Goal: Task Accomplishment & Management: Use online tool/utility

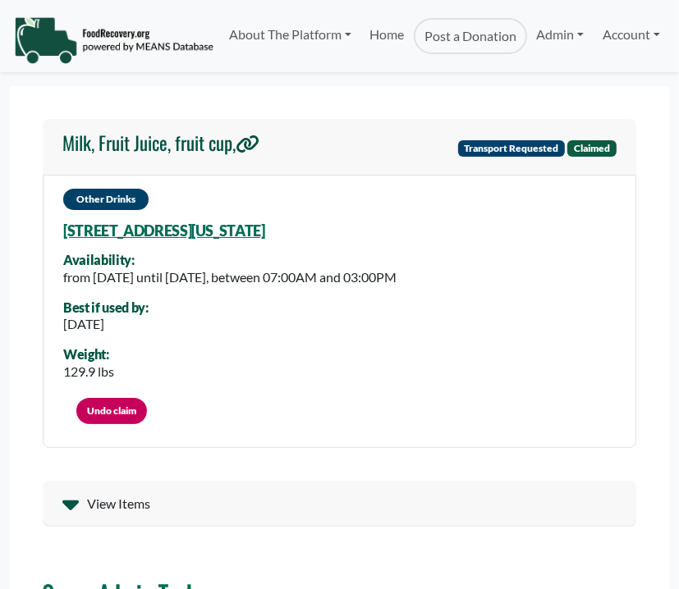
select select "Language Translate Widget"
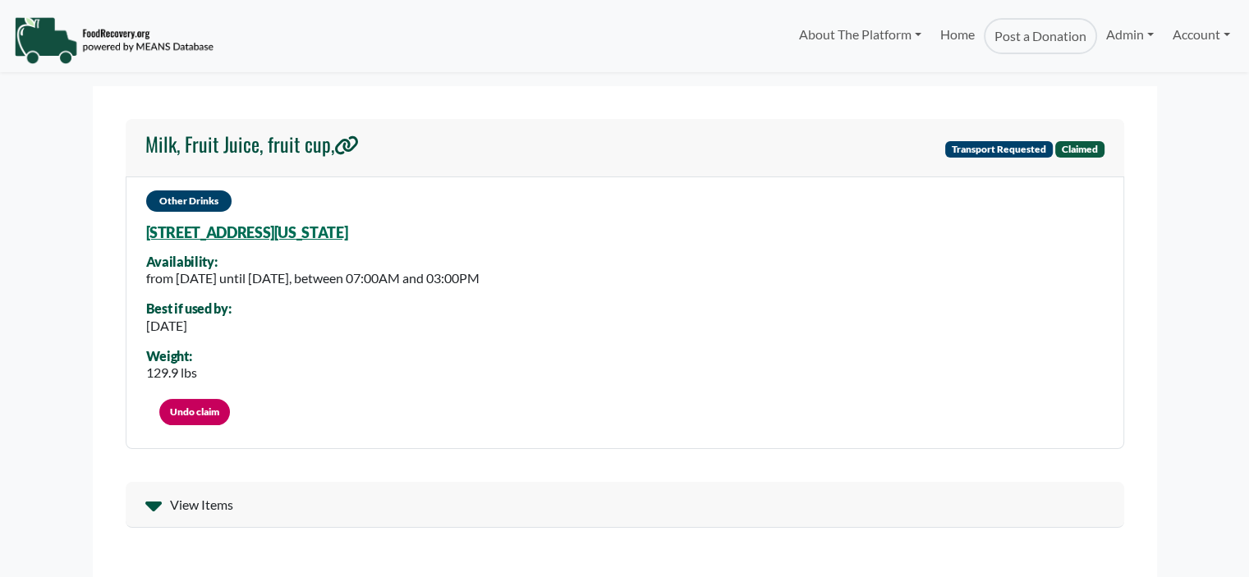
select select "Language Translate Widget"
click at [180, 410] on link "Undo claim" at bounding box center [194, 412] width 71 height 26
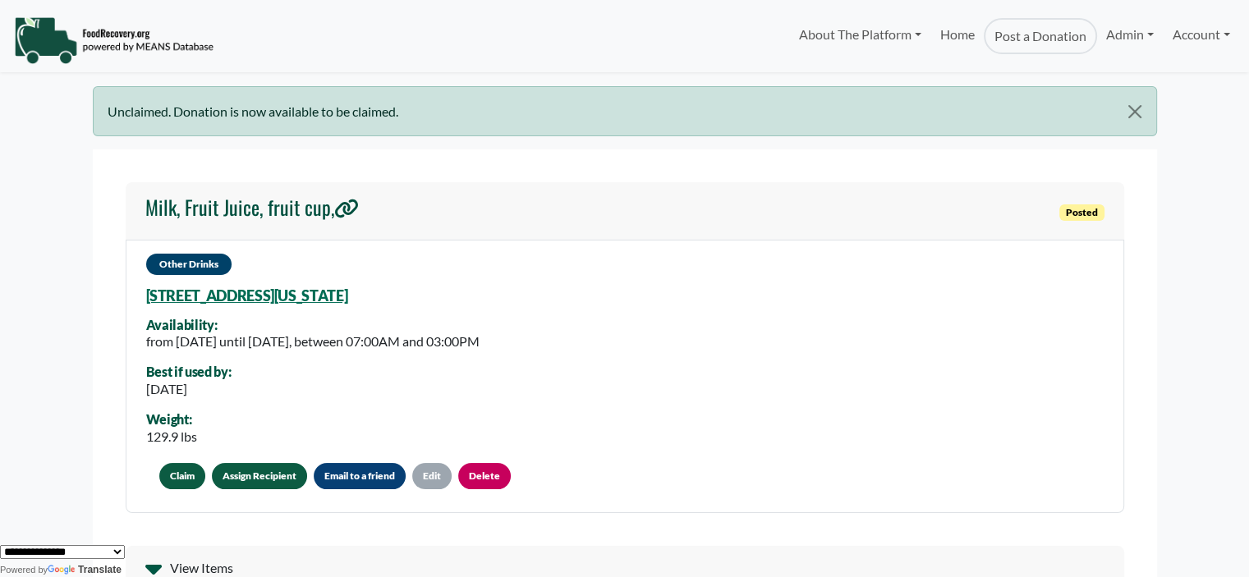
click at [255, 471] on link "Assign Recipient" at bounding box center [259, 476] width 95 height 26
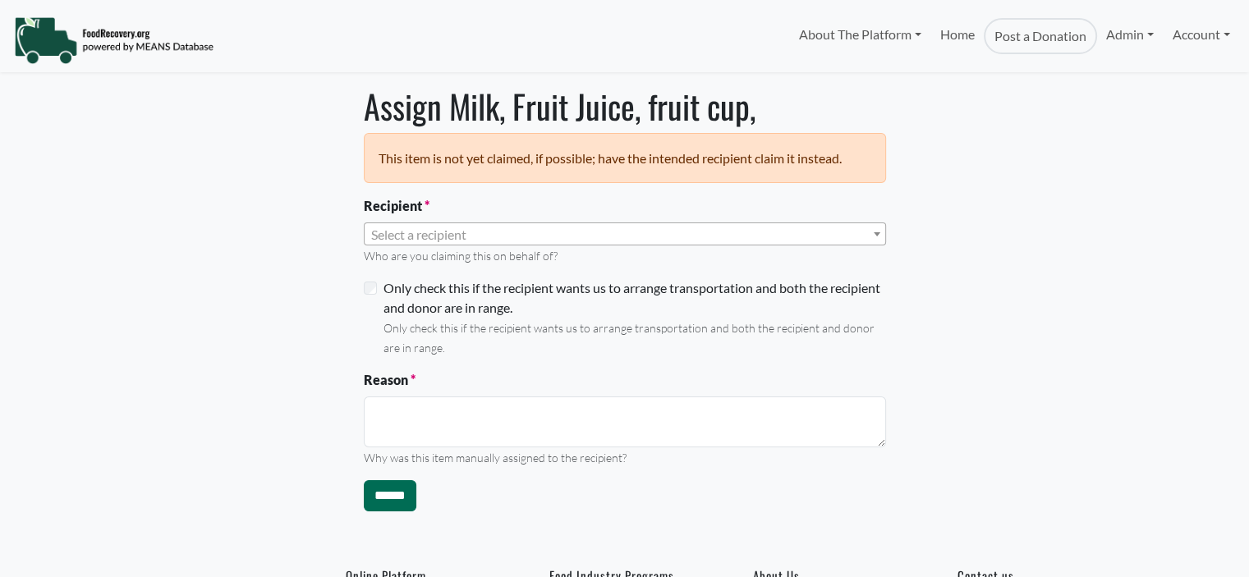
click at [402, 236] on span "Select a recipient" at bounding box center [418, 235] width 95 height 16
select select "Language Translate Widget"
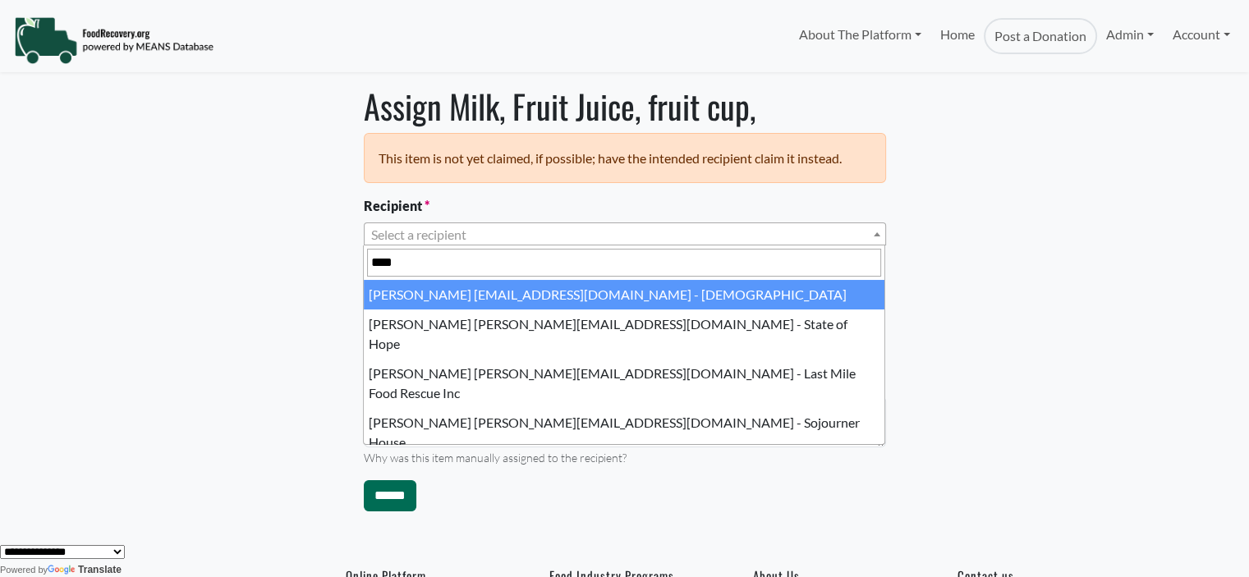
type input "*****"
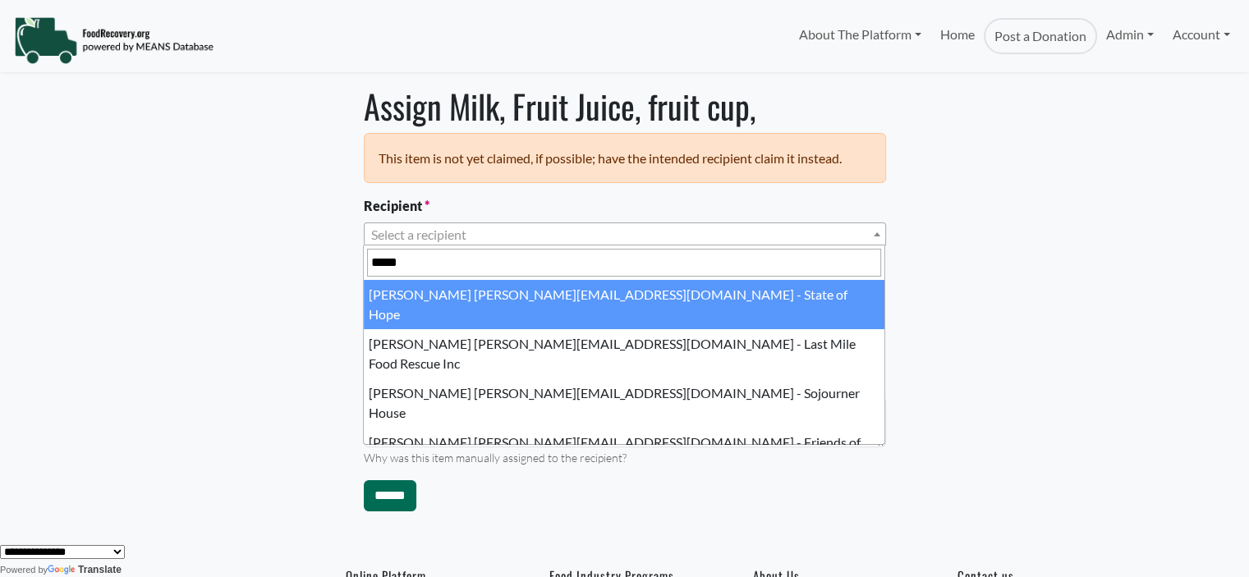
select select "****"
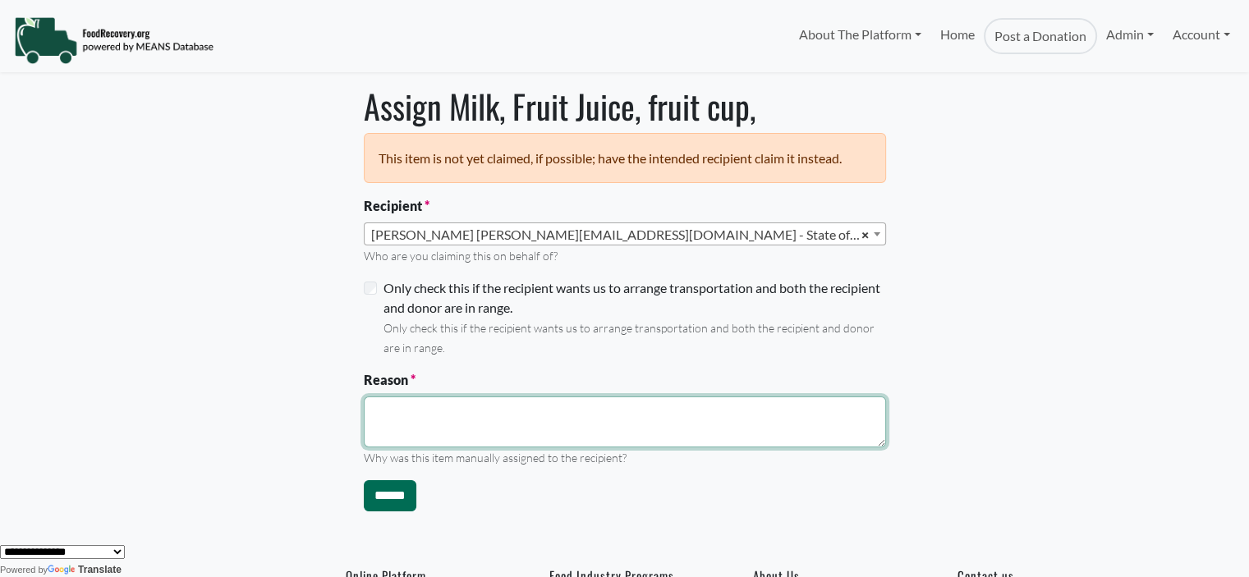
click at [405, 420] on textarea "Reason" at bounding box center [625, 422] width 522 height 51
type textarea "**********"
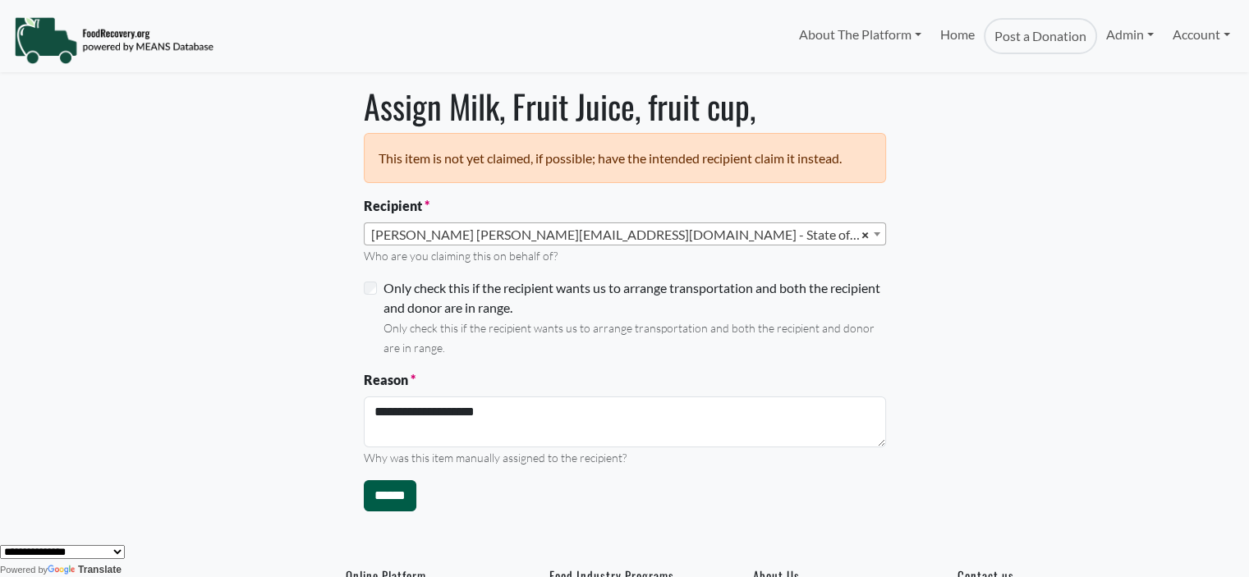
click at [392, 504] on input "******" at bounding box center [390, 495] width 53 height 31
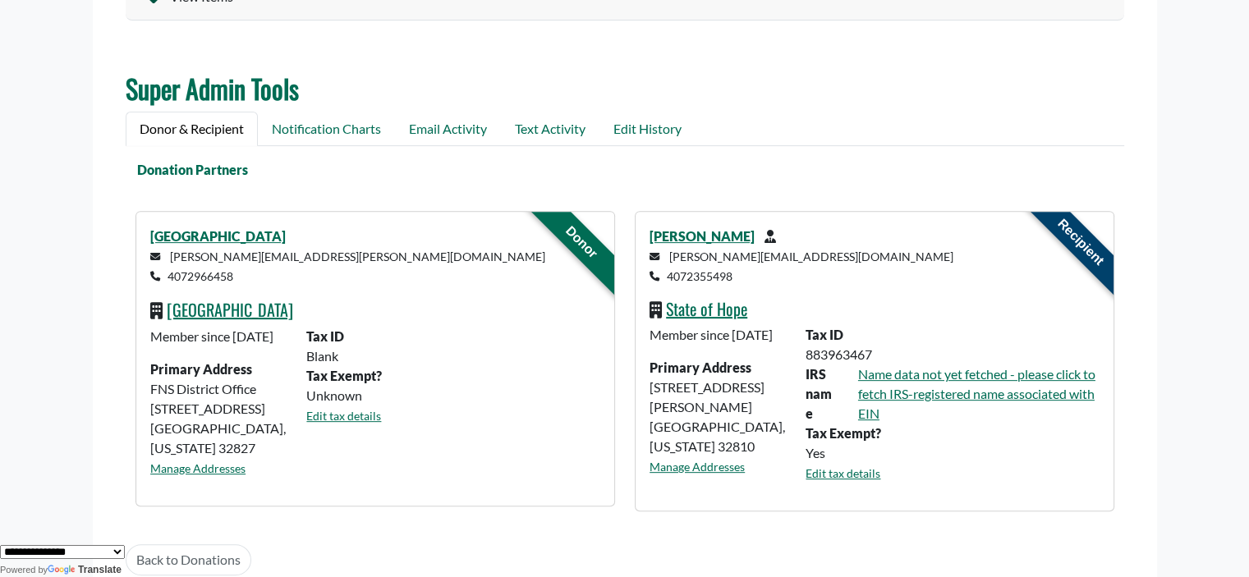
scroll to position [589, 0]
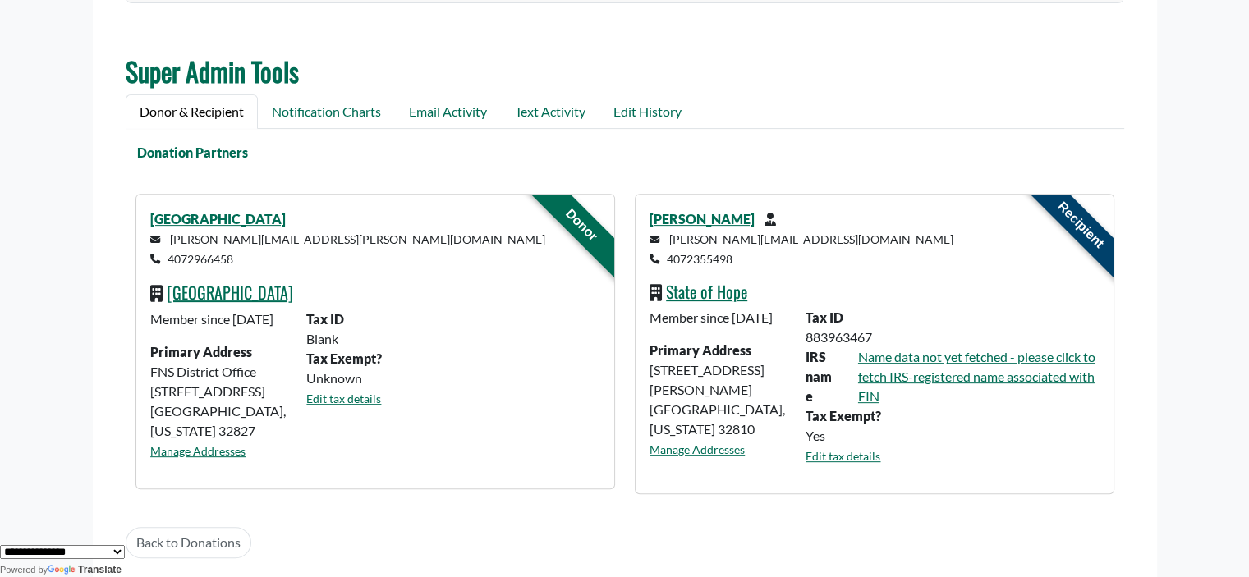
drag, startPoint x: 236, startPoint y: 252, endPoint x: 171, endPoint y: 259, distance: 65.2
click at [171, 259] on small "nubia.gomez@ocps.net 4072966458" at bounding box center [347, 249] width 395 height 34
copy small "4072966458"
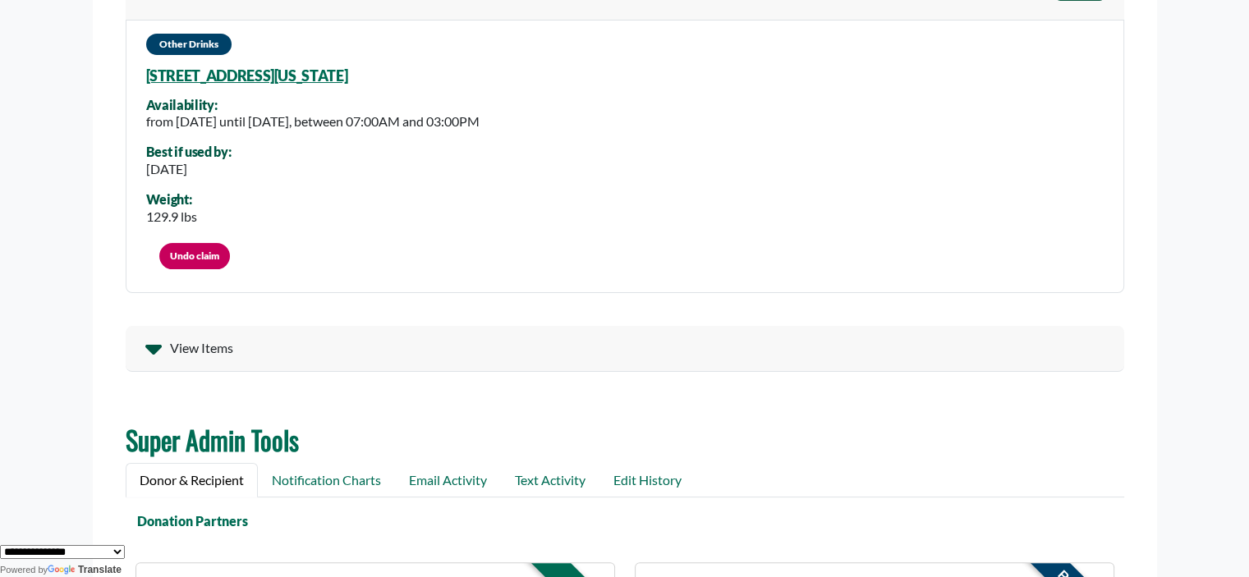
scroll to position [130, 0]
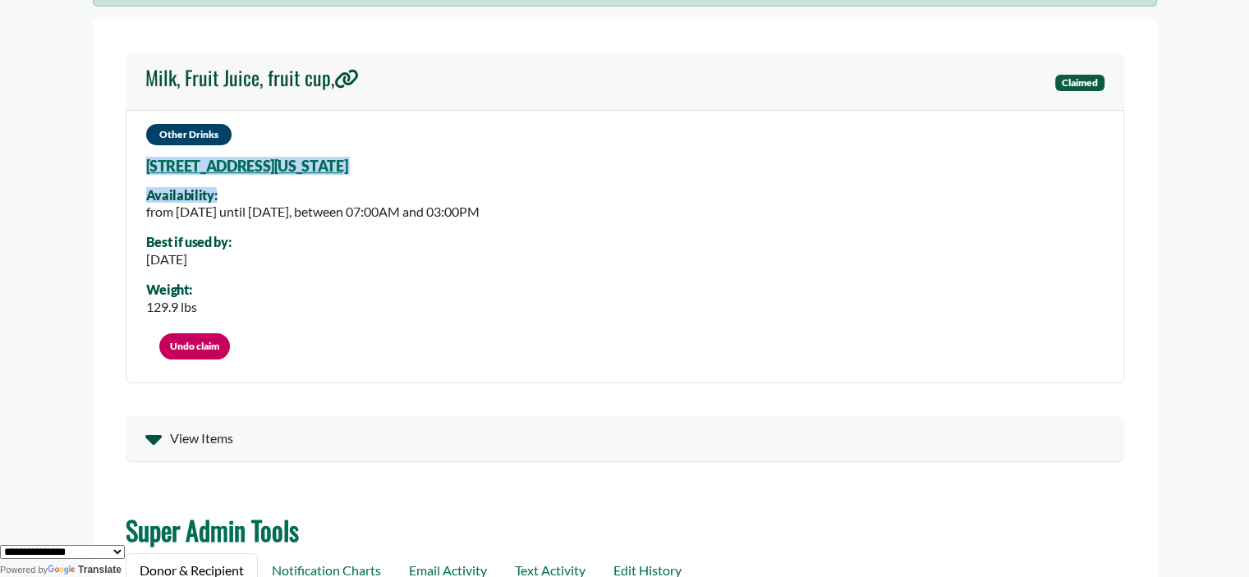
drag, startPoint x: 525, startPoint y: 170, endPoint x: 141, endPoint y: 162, distance: 384.3
click at [141, 162] on div "Other Drinks 380 Killington Way, Orlando, Florida, 32835 6834 Availability: fro…" at bounding box center [625, 246] width 998 height 273
click at [213, 186] on div "Other Drinks 380 Killington Way, Orlando, Florida, 32835 6834 Availability: fro…" at bounding box center [625, 246] width 998 height 273
drag, startPoint x: 129, startPoint y: 166, endPoint x: 476, endPoint y: 163, distance: 347.3
click at [476, 163] on div "Other Drinks 380 Killington Way, Orlando, Florida, 32835 6834 Availability: fro…" at bounding box center [625, 246] width 998 height 273
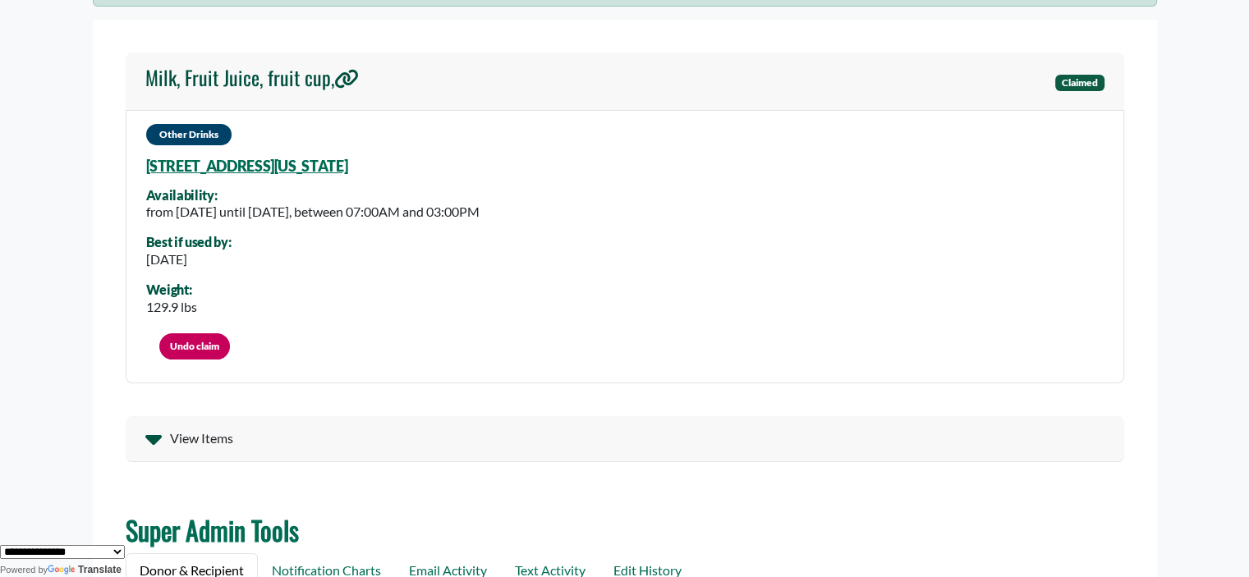
copy link "380 Killington Way, Orlando, Florida, 32835 6834"
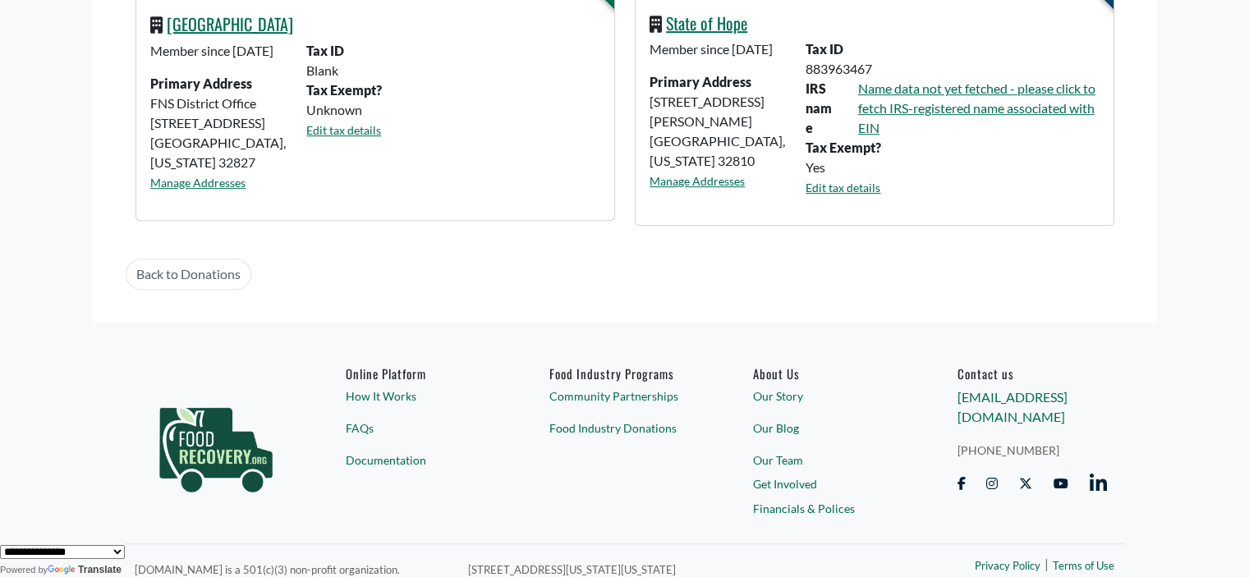
scroll to position [864, 0]
